Goal: Information Seeking & Learning: Learn about a topic

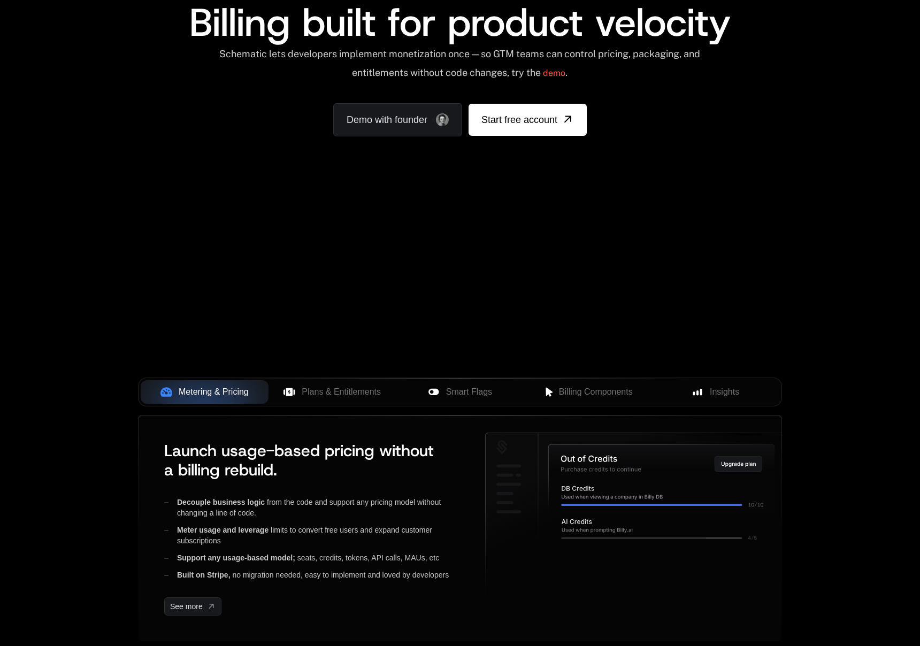
scroll to position [139, 0]
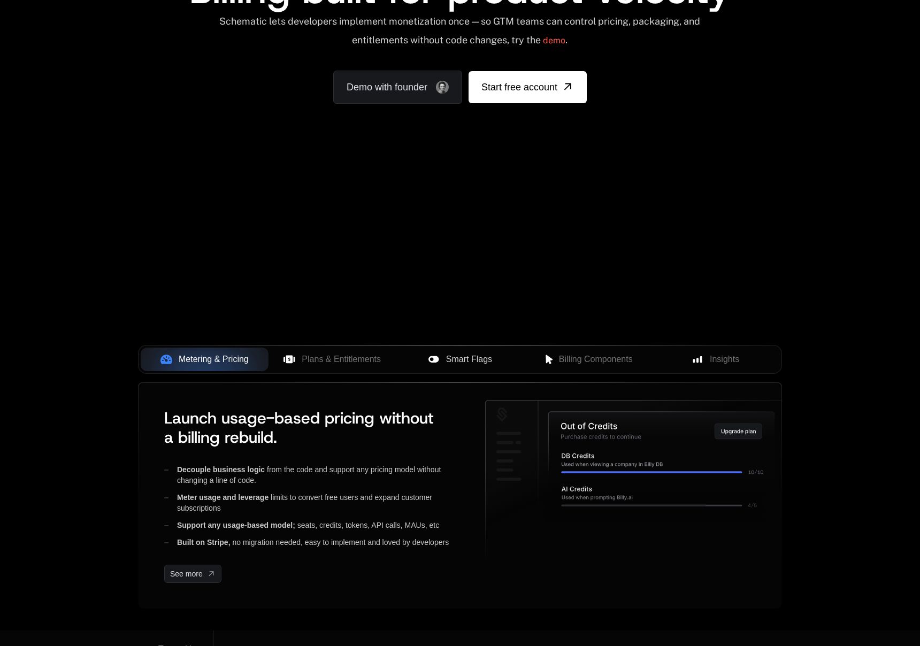
click at [440, 357] on div "Smart Flags" at bounding box center [460, 359] width 111 height 13
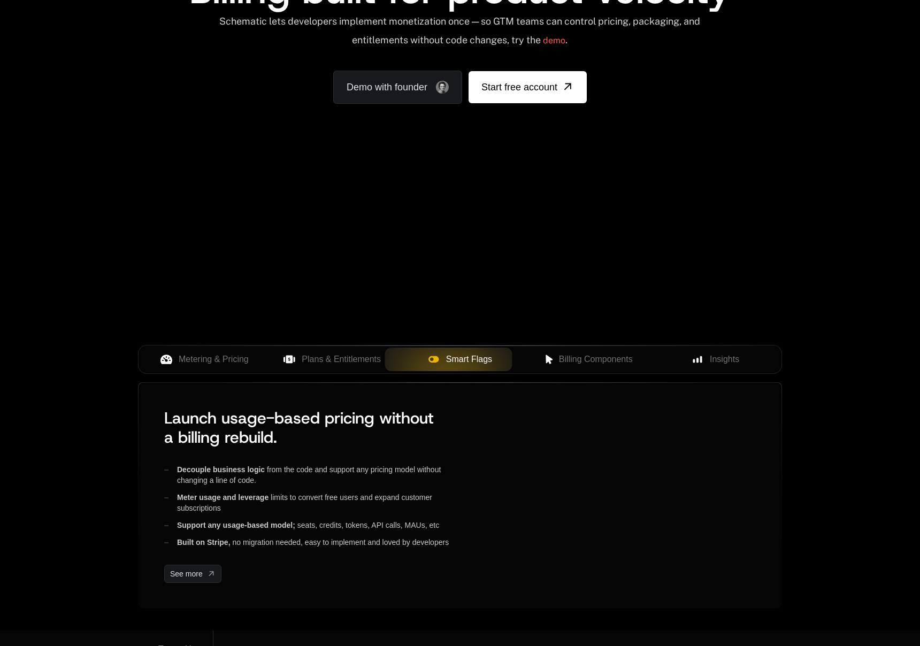
scroll to position [0, 0]
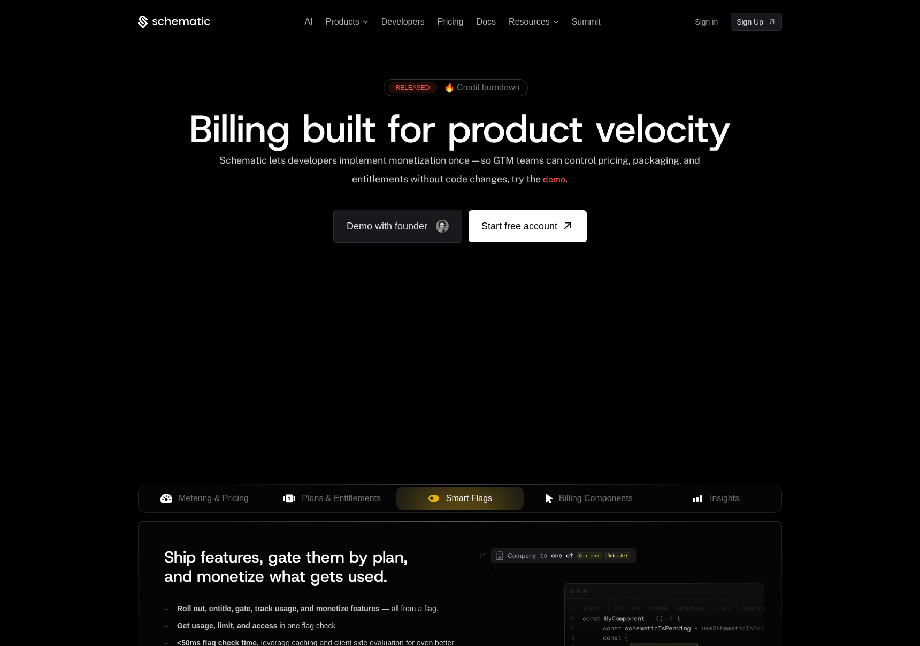
click at [435, 21] on ul "AI Products Developers Pricing Docs Resources Summit" at bounding box center [453, 22] width 296 height 10
click at [444, 20] on span "Pricing" at bounding box center [450, 21] width 26 height 9
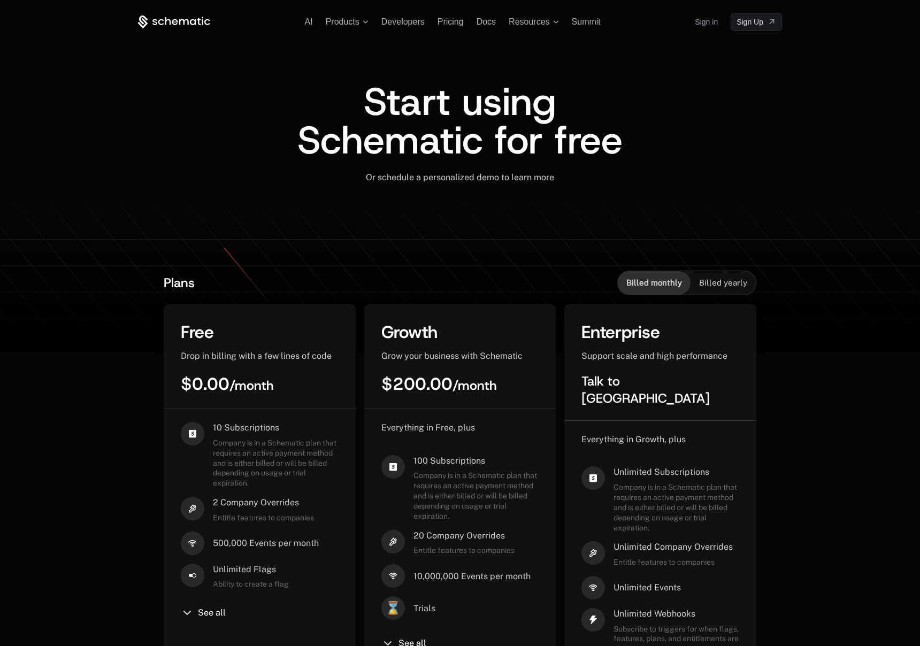
click at [142, 16] on icon at bounding box center [174, 22] width 72 height 13
